Goal: Find specific page/section

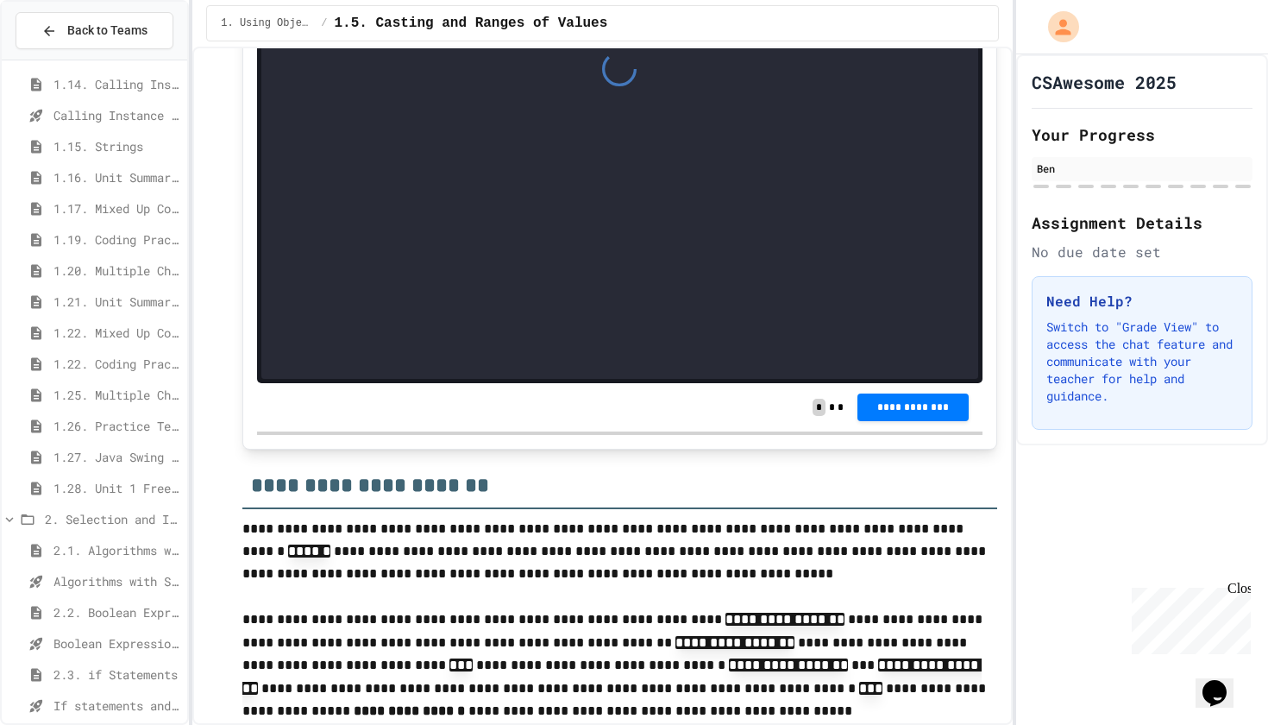
scroll to position [3231, 0]
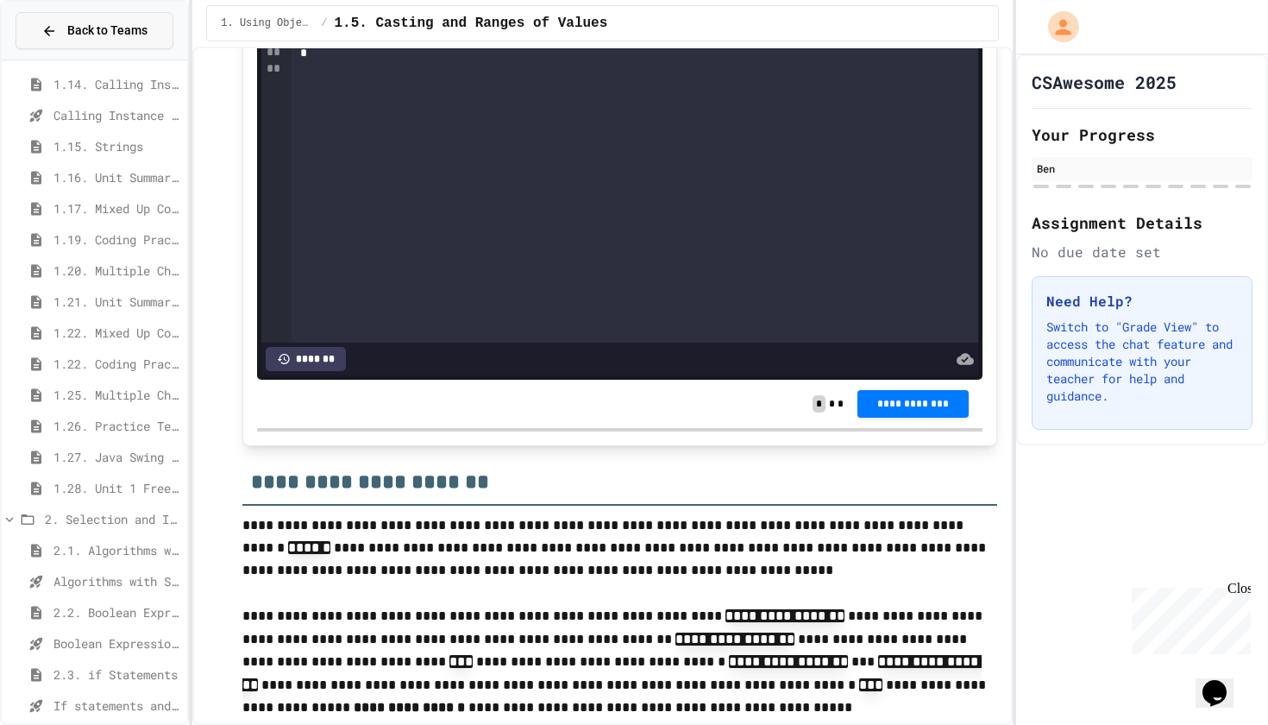
click at [85, 27] on span "Back to Teams" at bounding box center [107, 31] width 80 height 18
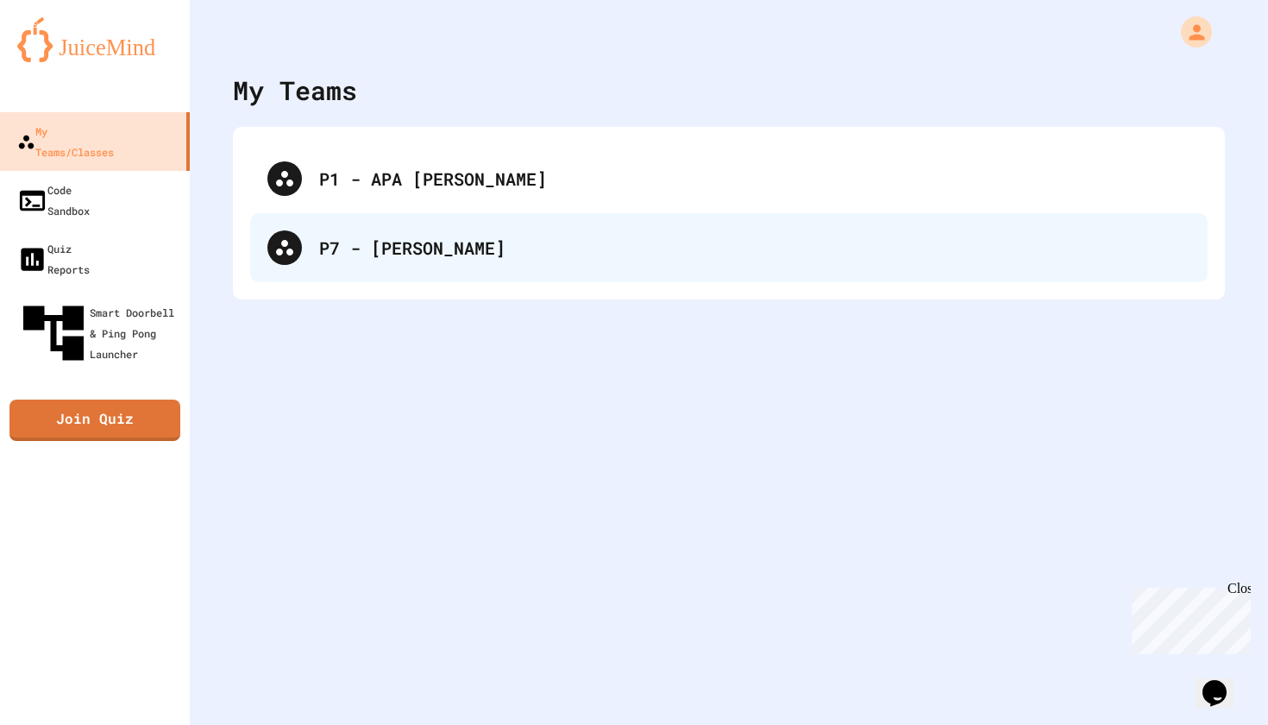
click at [385, 238] on div "P7 - [PERSON_NAME]" at bounding box center [754, 248] width 871 height 26
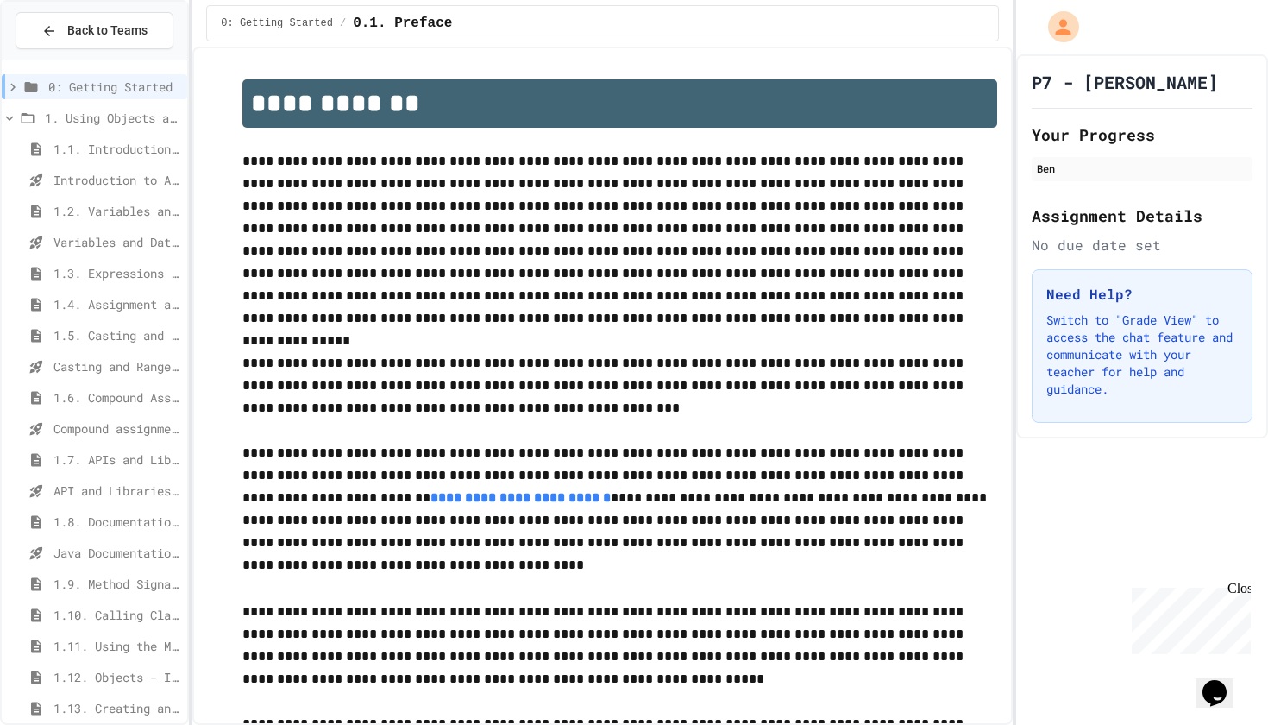
scroll to position [48, 0]
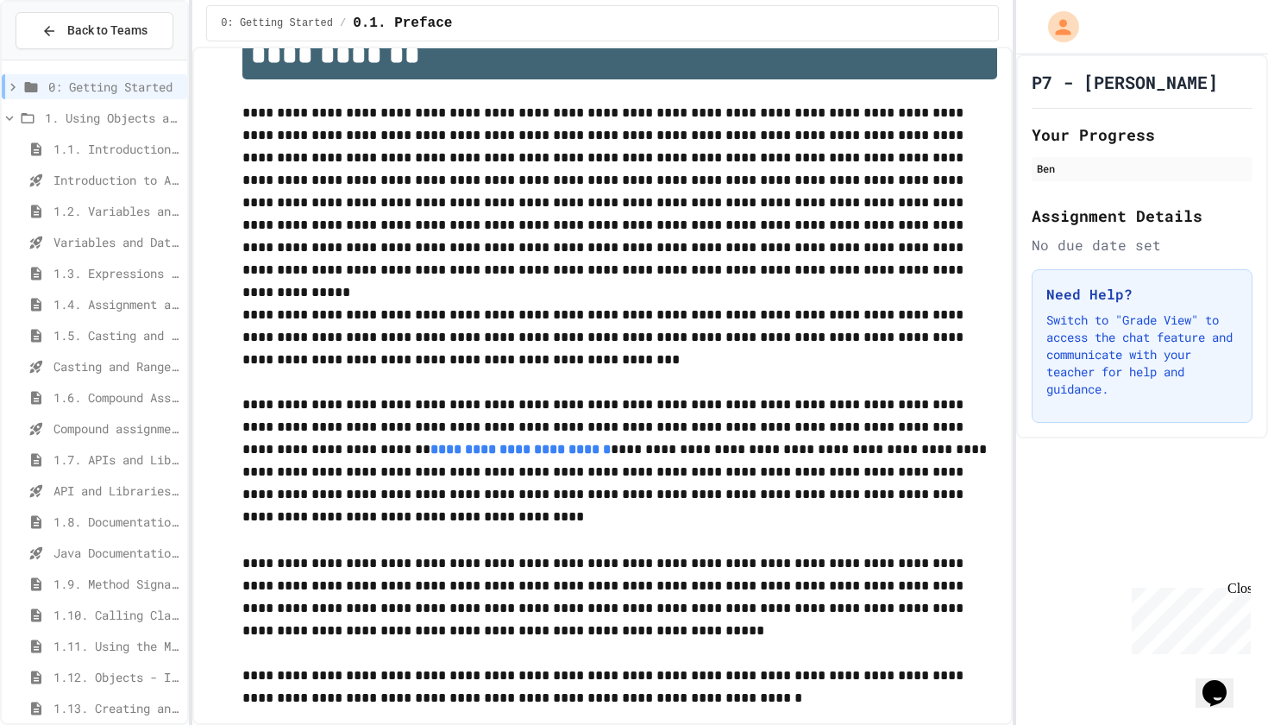
click at [123, 451] on span "1.7. APIs and Libraries" at bounding box center [116, 459] width 127 height 18
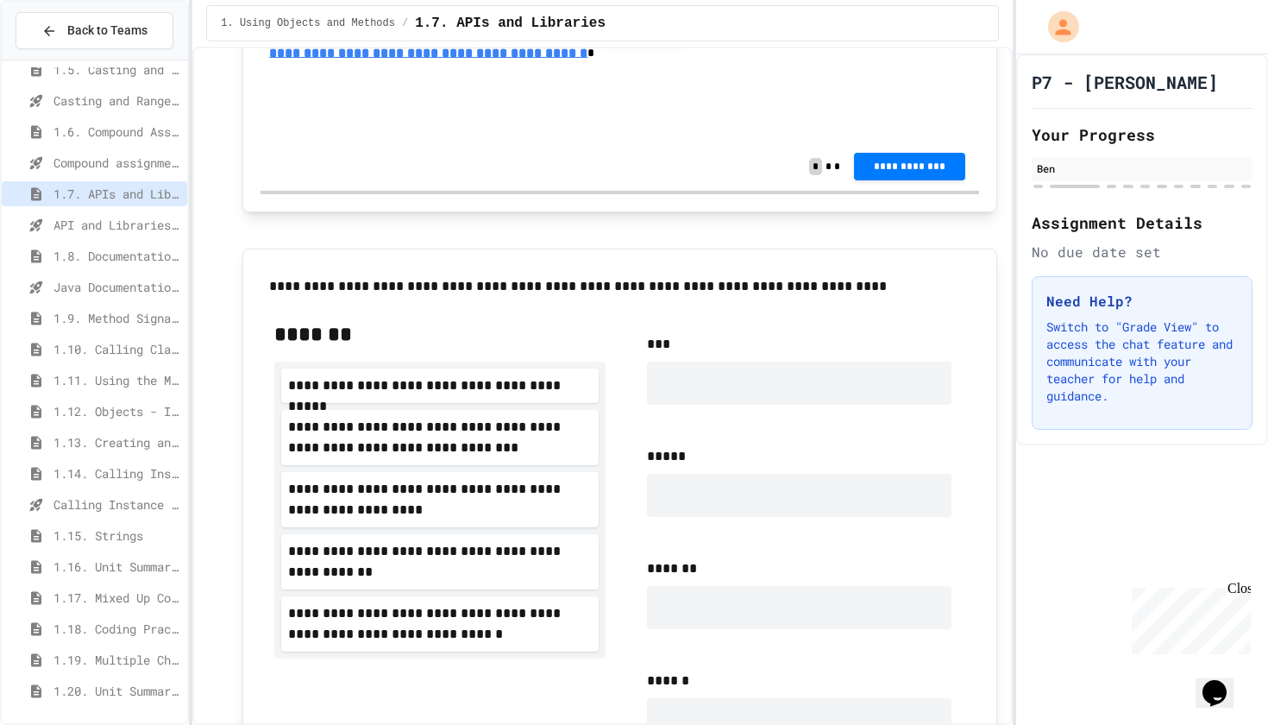
scroll to position [935, 0]
